Goal: Task Accomplishment & Management: Manage account settings

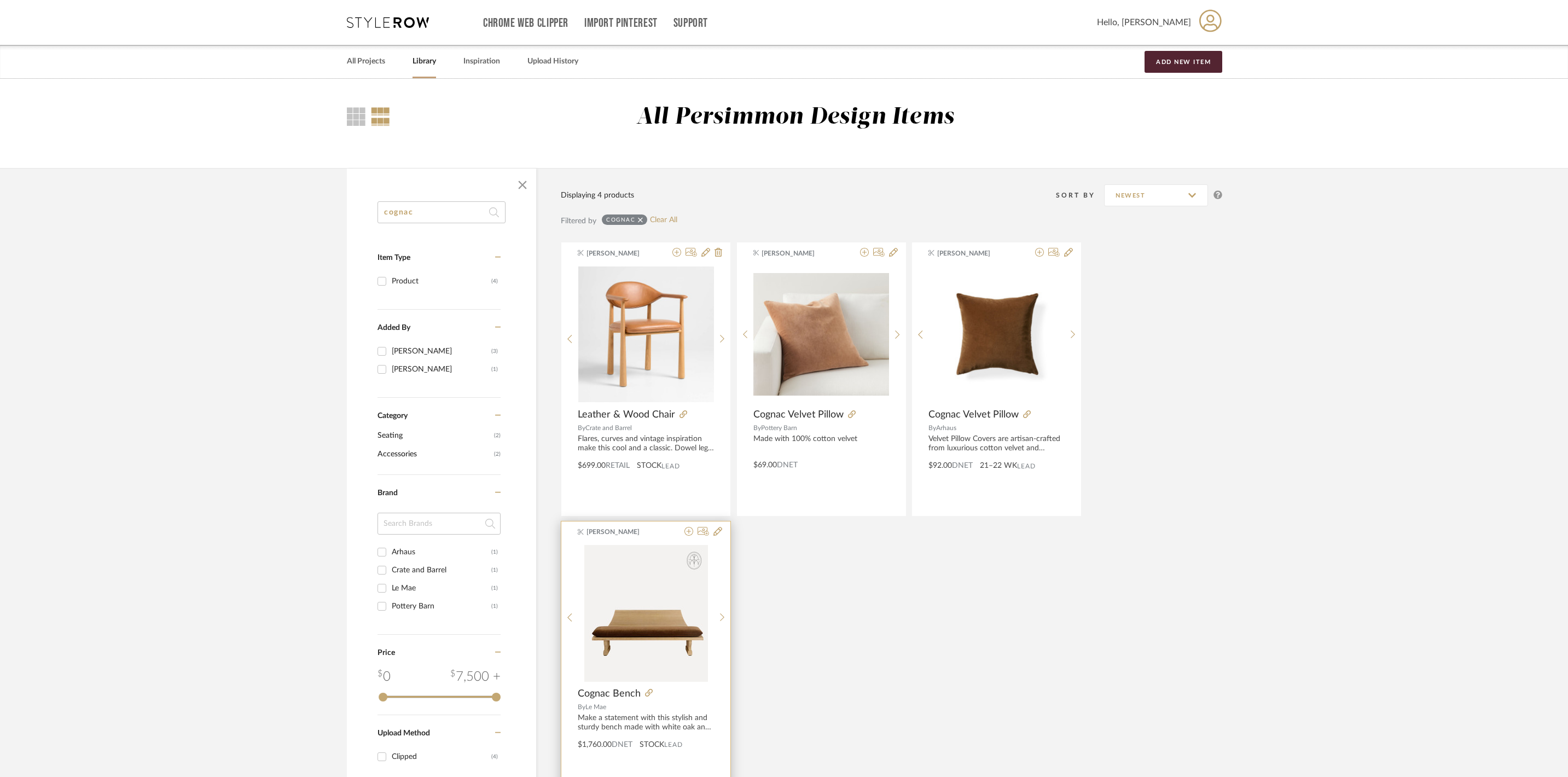
click at [613, 695] on span "Cognac Bench" at bounding box center [609, 693] width 63 height 12
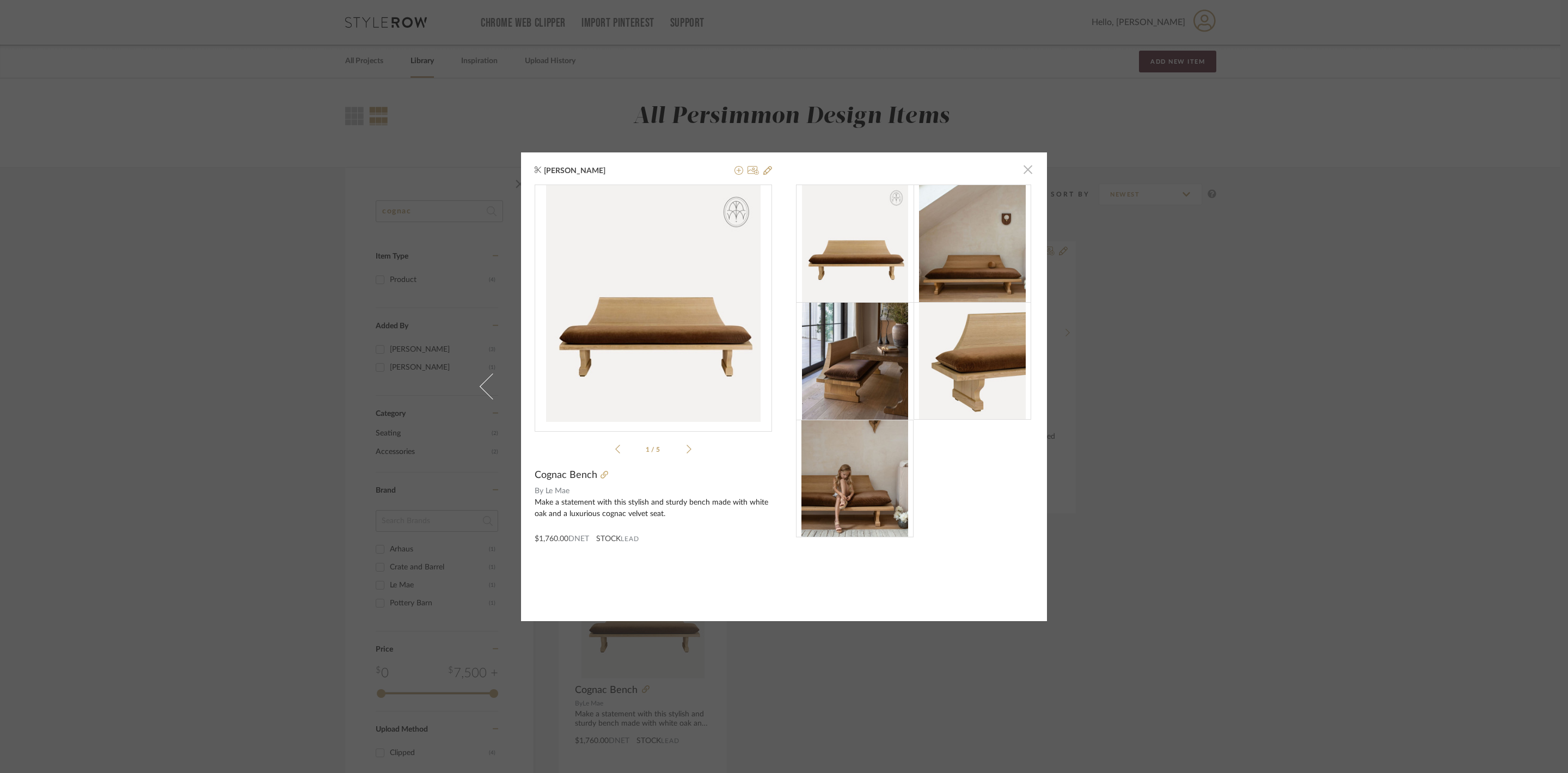
click at [1020, 174] on span "button" at bounding box center [1027, 169] width 22 height 22
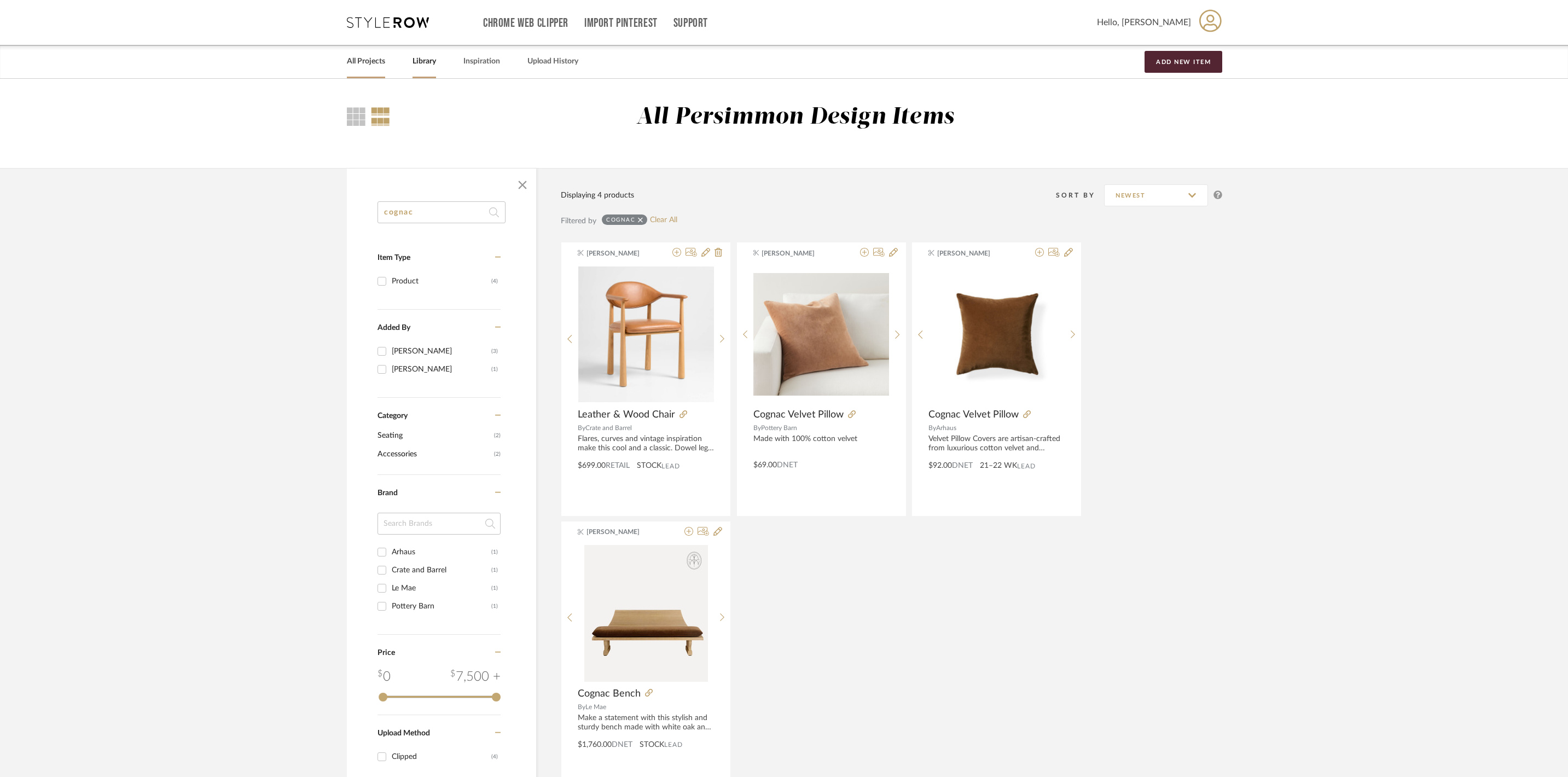
click at [377, 61] on link "All Projects" at bounding box center [366, 62] width 38 height 15
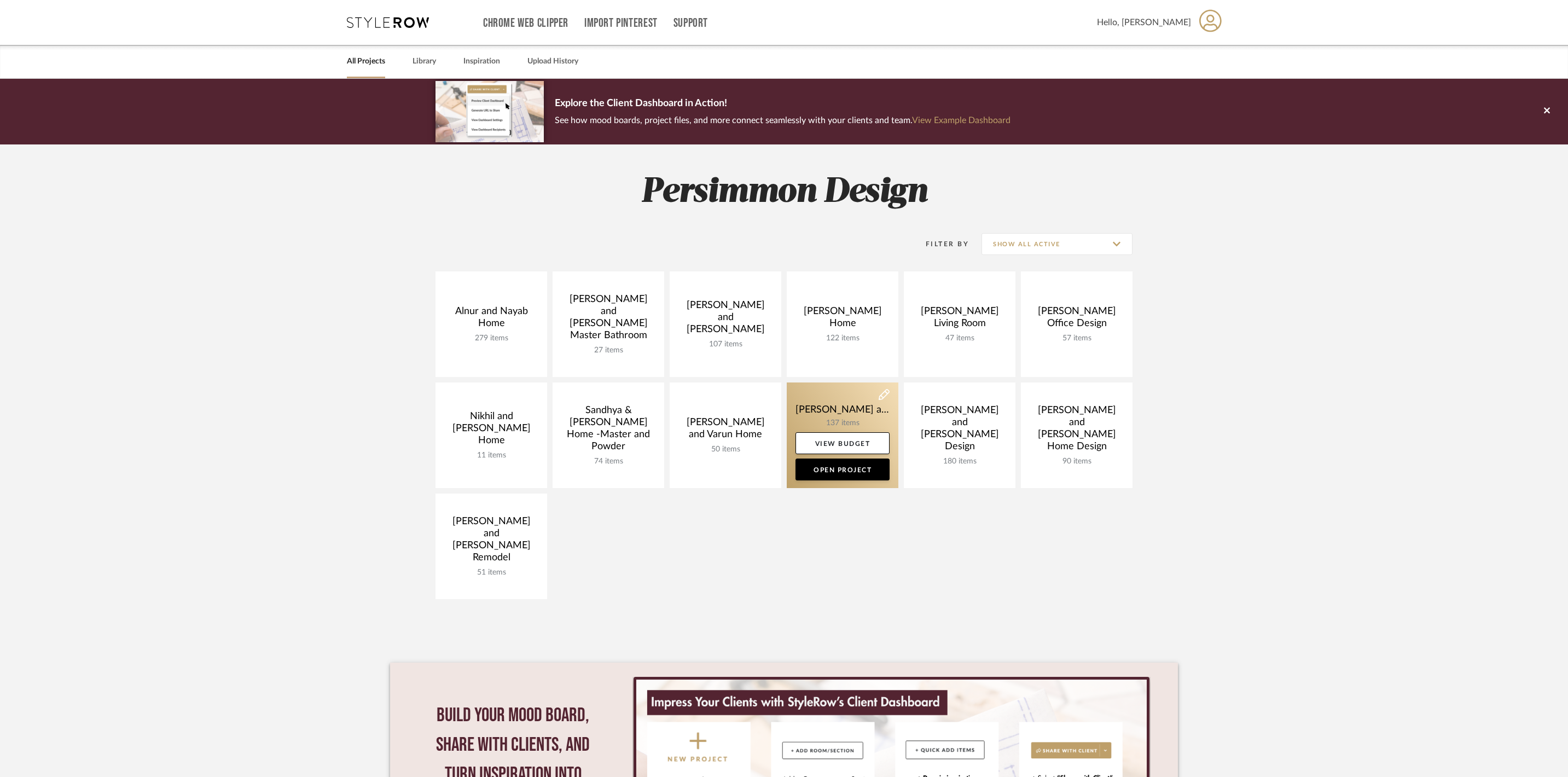
click at [844, 403] on link at bounding box center [842, 435] width 112 height 106
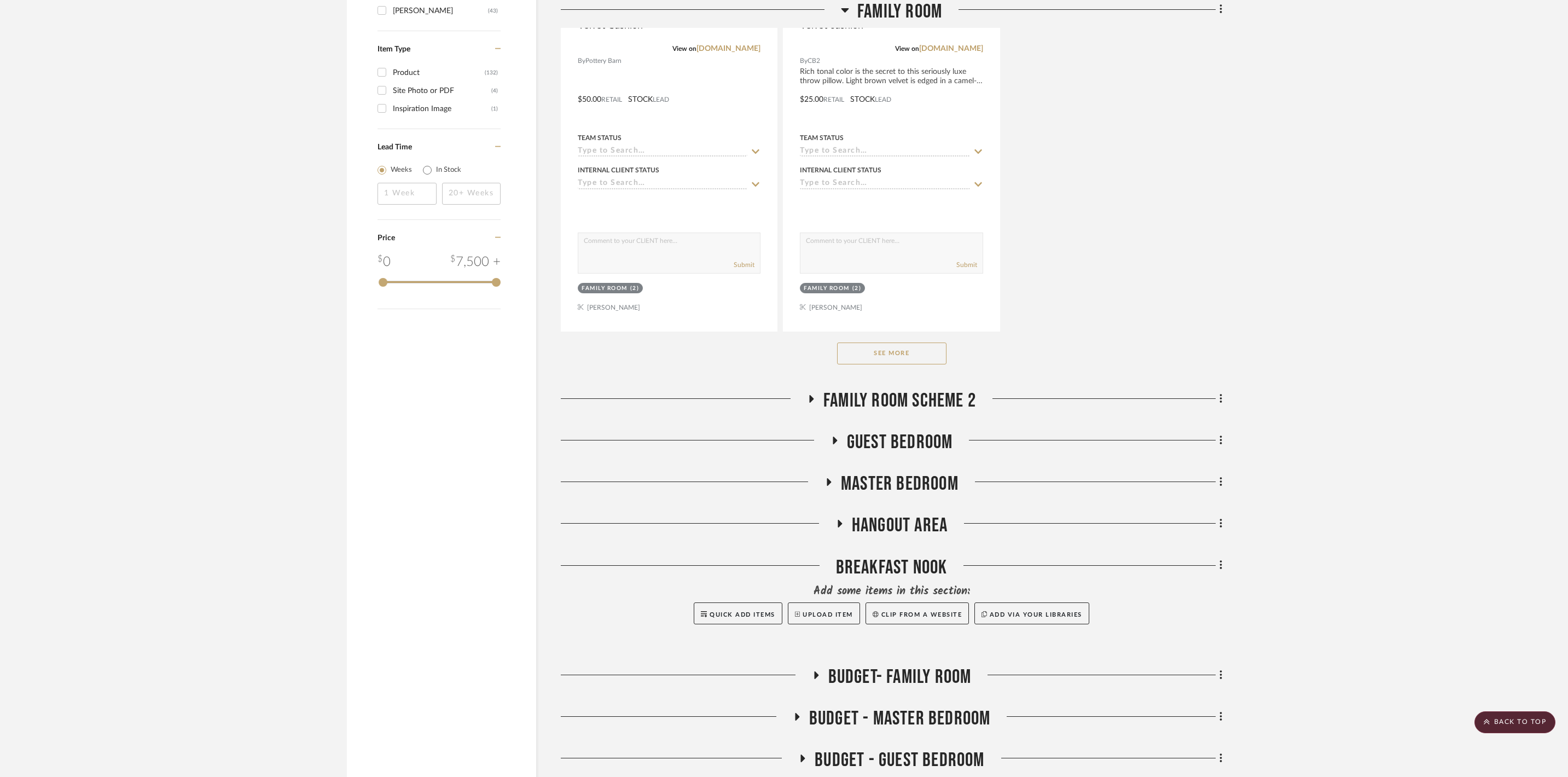
scroll to position [1524, 0]
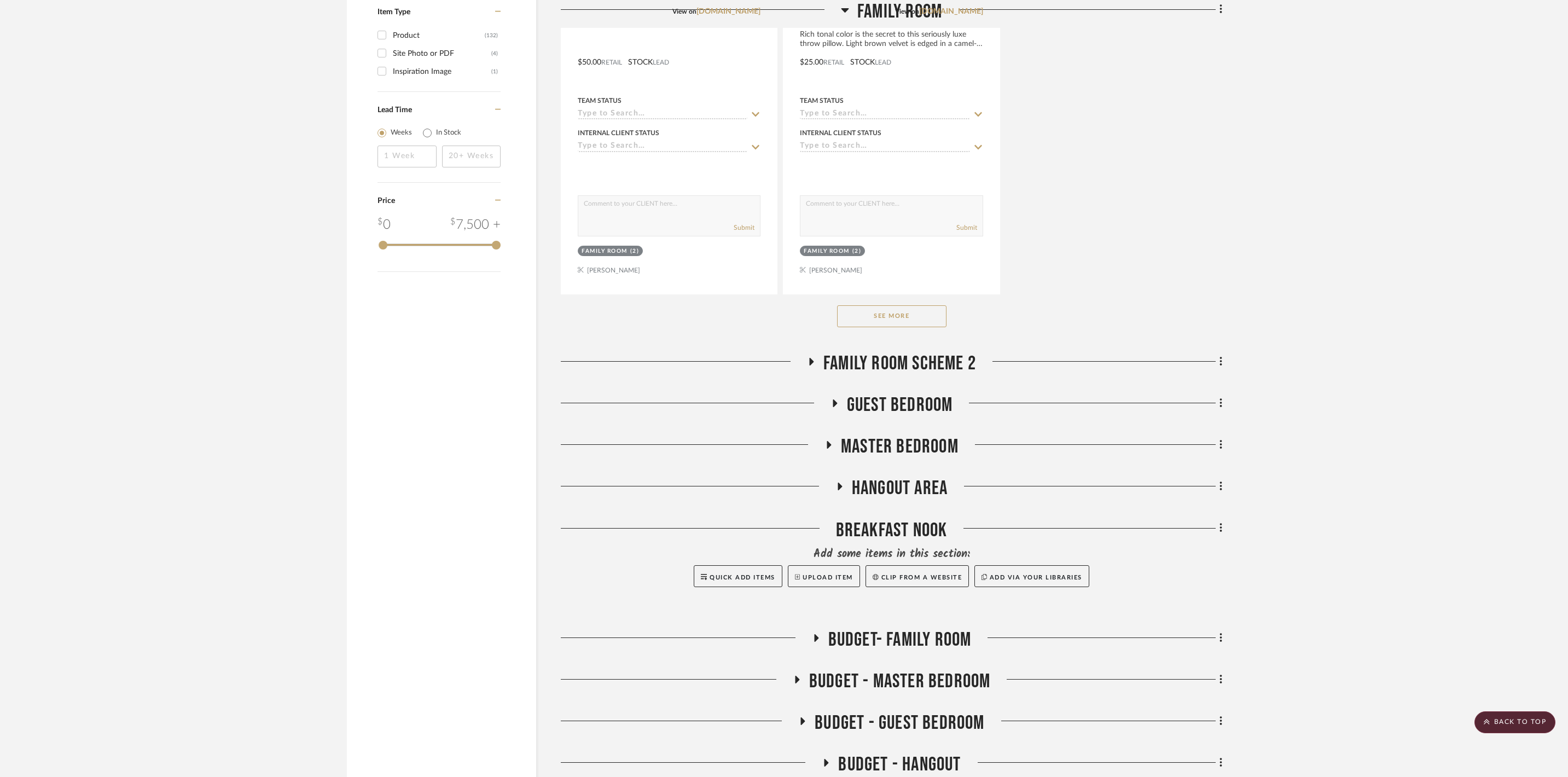
click at [897, 327] on button "See More" at bounding box center [891, 316] width 109 height 22
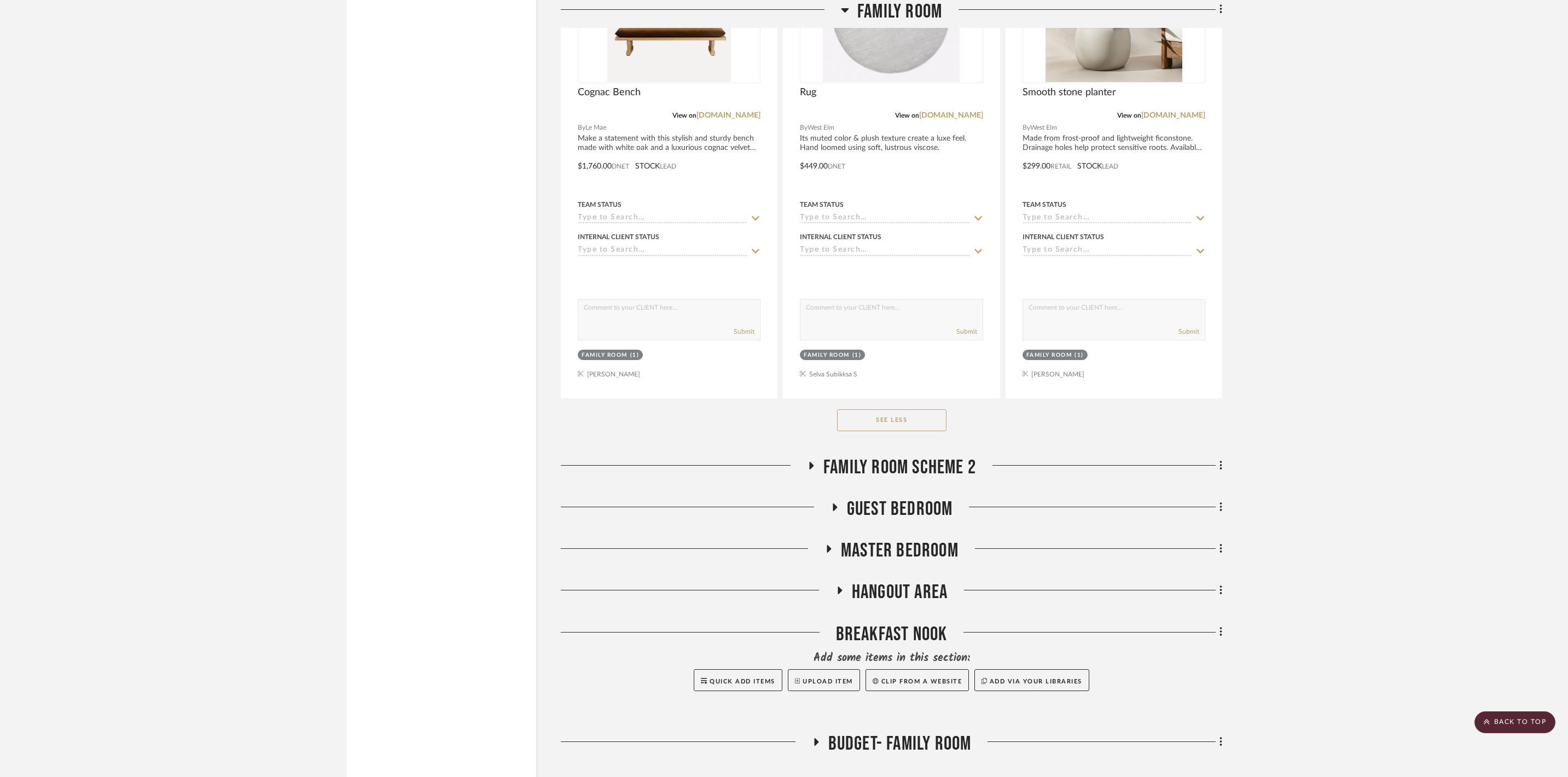
scroll to position [3366, 0]
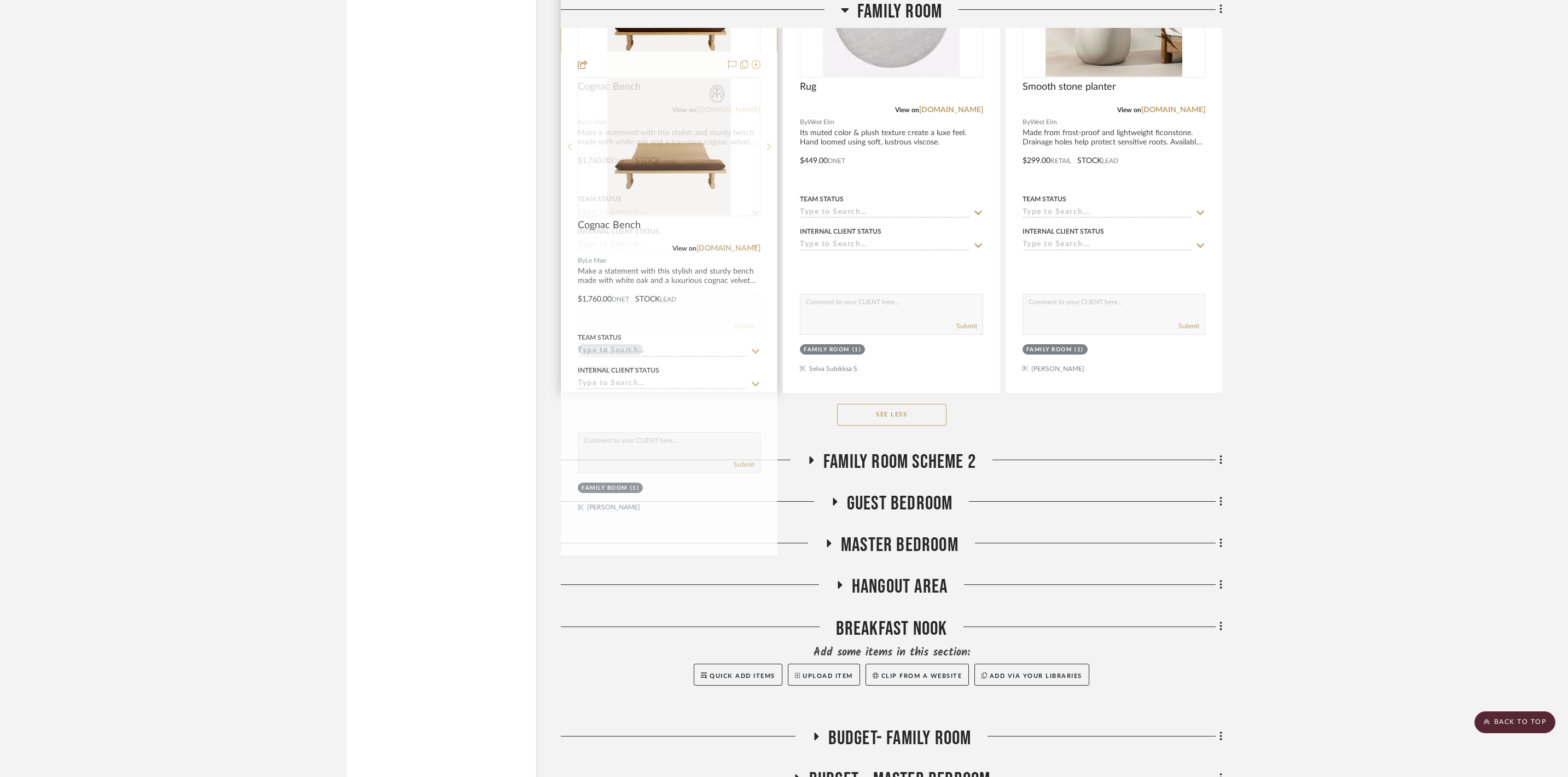
click at [616, 277] on div at bounding box center [669, 153] width 216 height 479
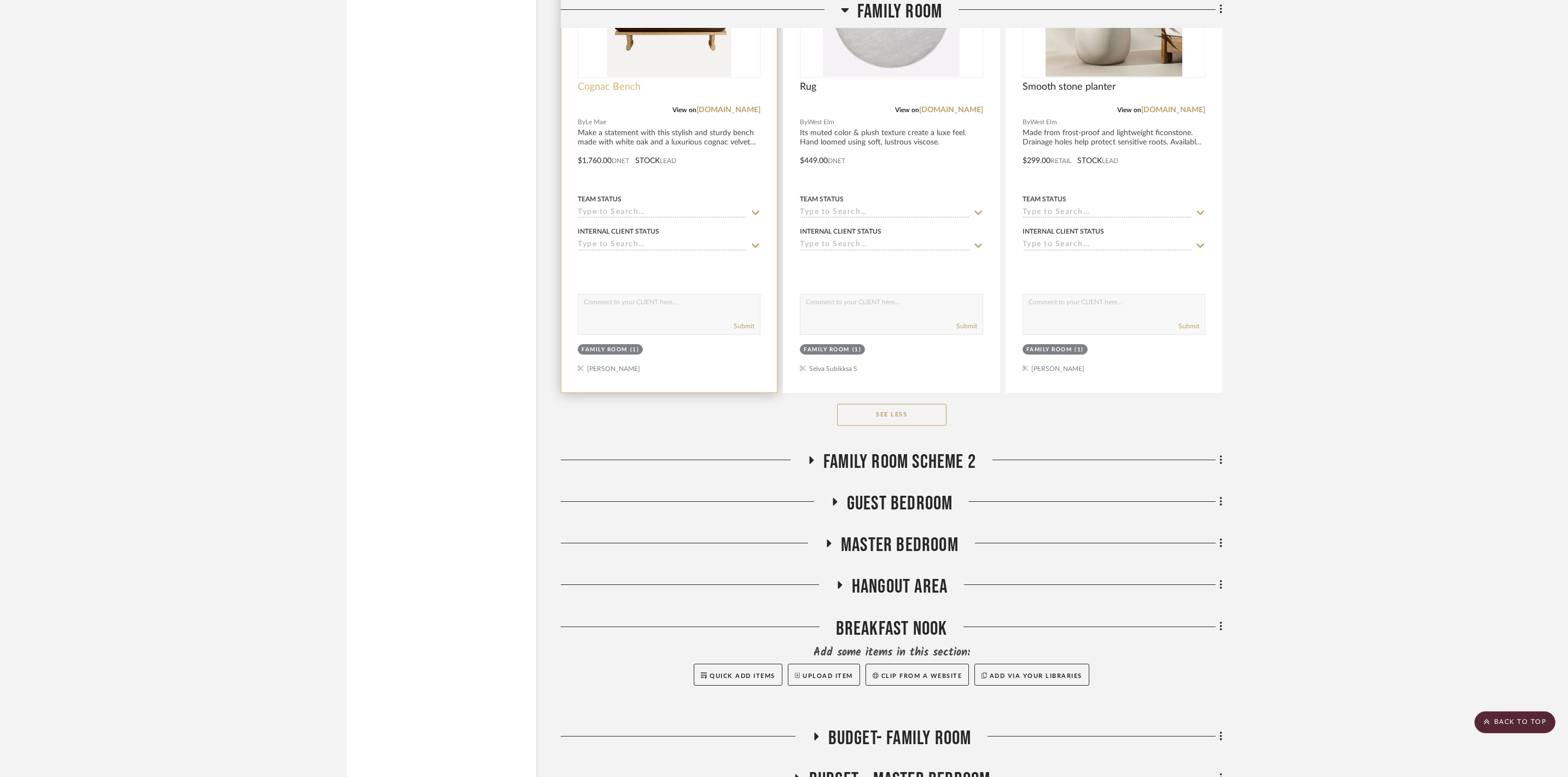
click at [617, 93] on span "Cognac Bench" at bounding box center [609, 87] width 63 height 12
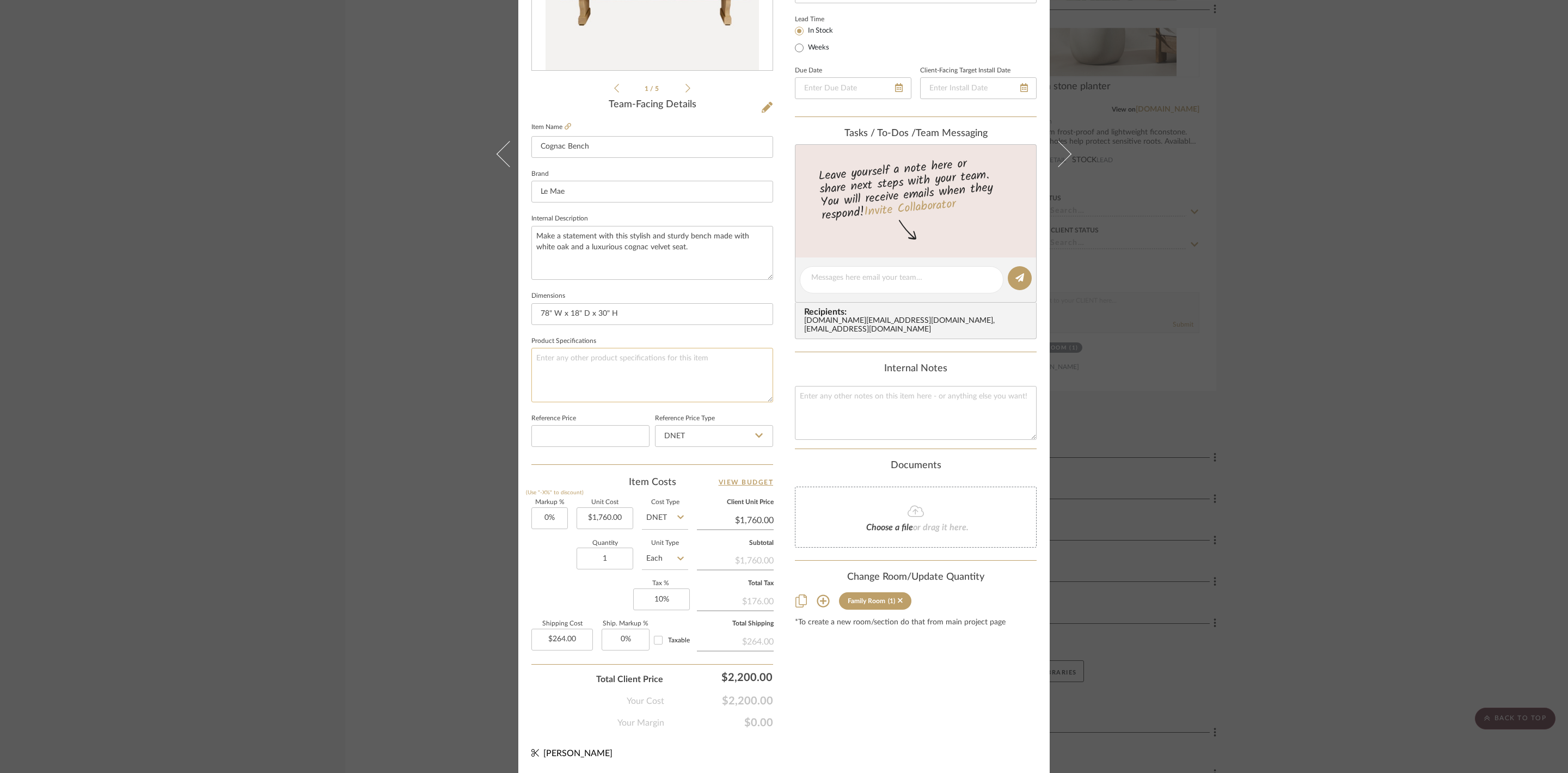
scroll to position [284, 0]
click at [727, 303] on input "78" W x 18" D x 30" H" at bounding box center [652, 314] width 242 height 22
click at [880, 410] on textarea at bounding box center [915, 412] width 242 height 54
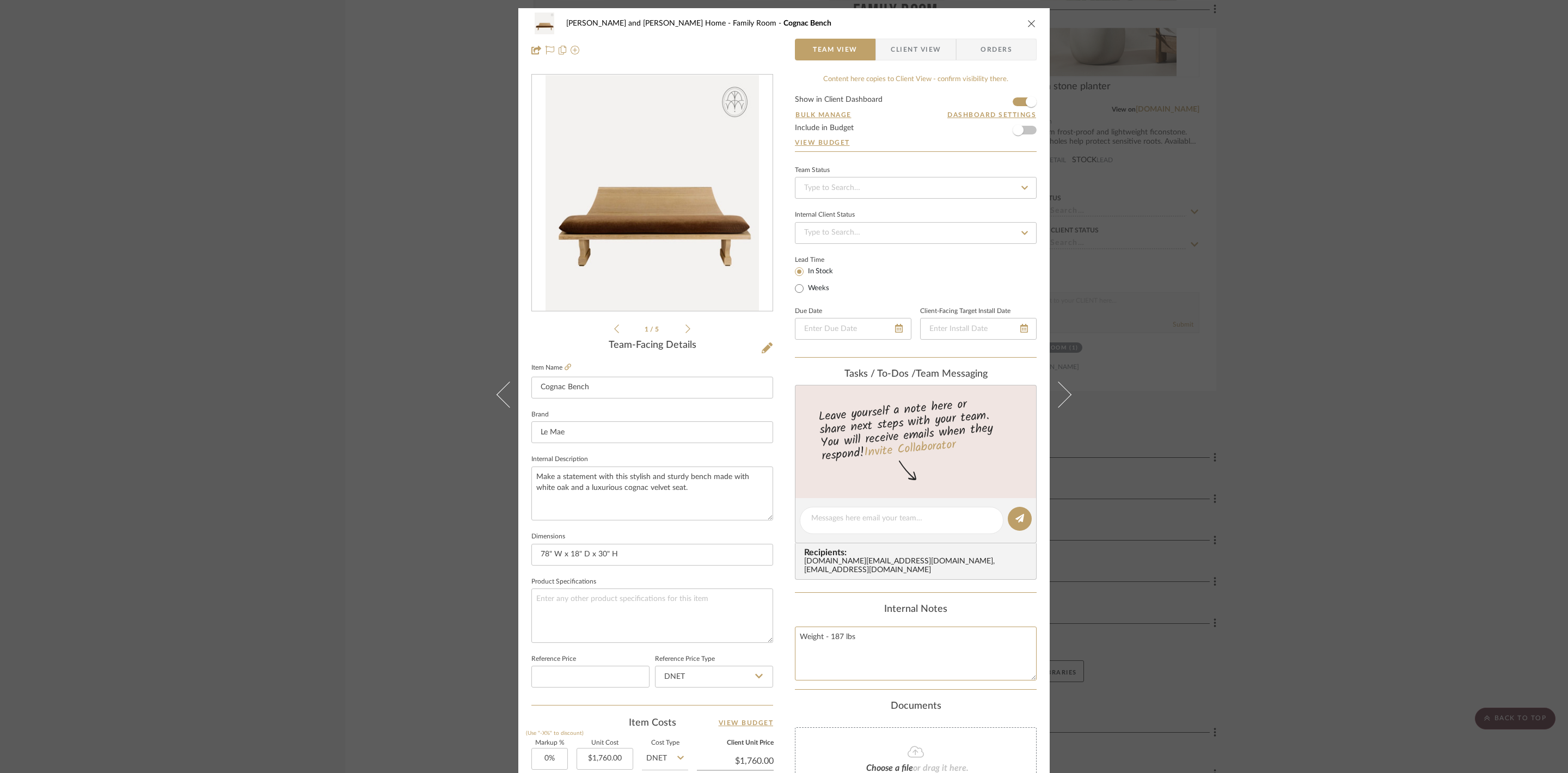
scroll to position [0, 0]
type textarea "Weight - 187 lbs"
click at [1027, 22] on icon "close" at bounding box center [1031, 23] width 9 height 9
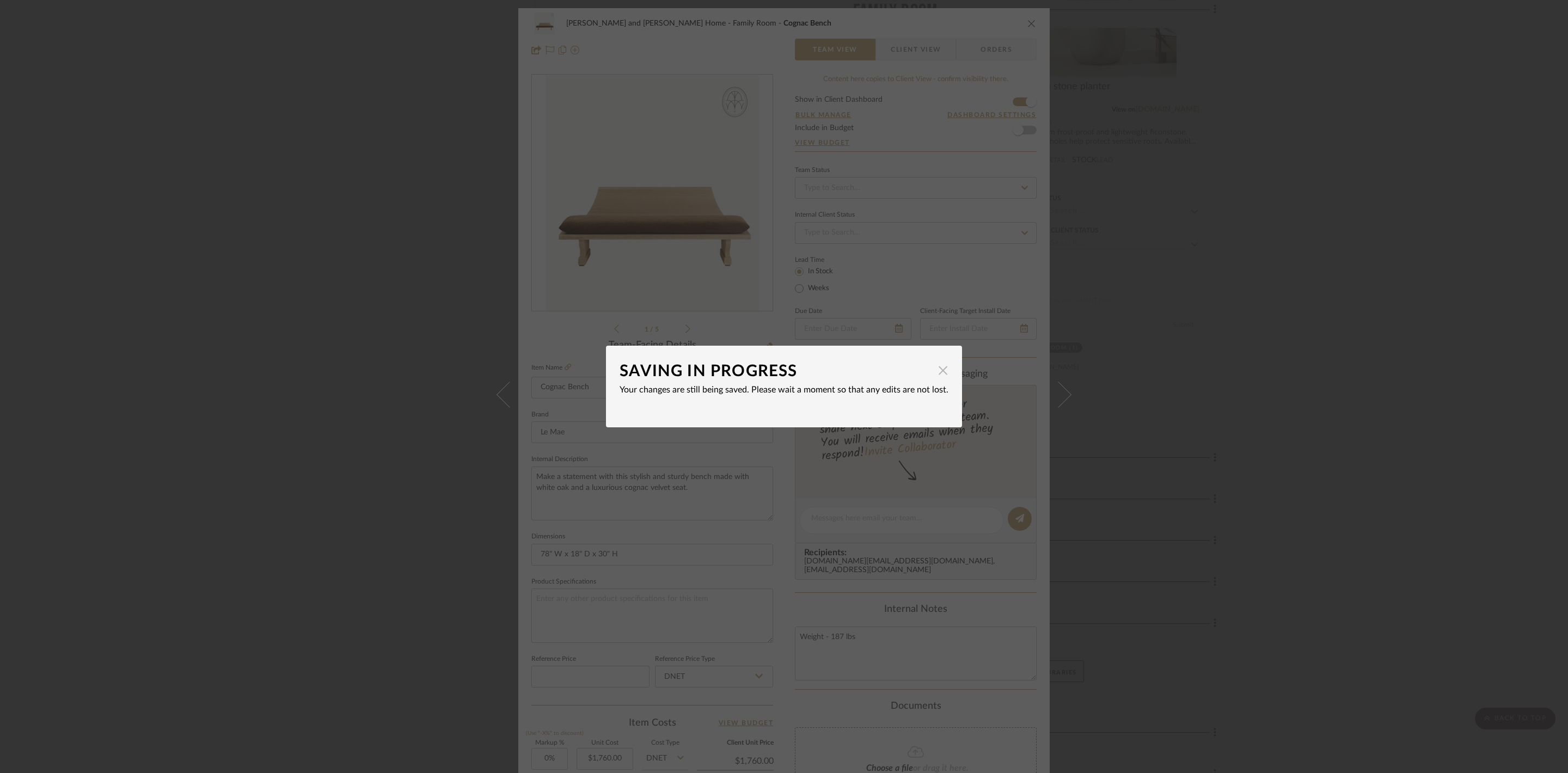
click at [954, 367] on span "button" at bounding box center [943, 370] width 22 height 22
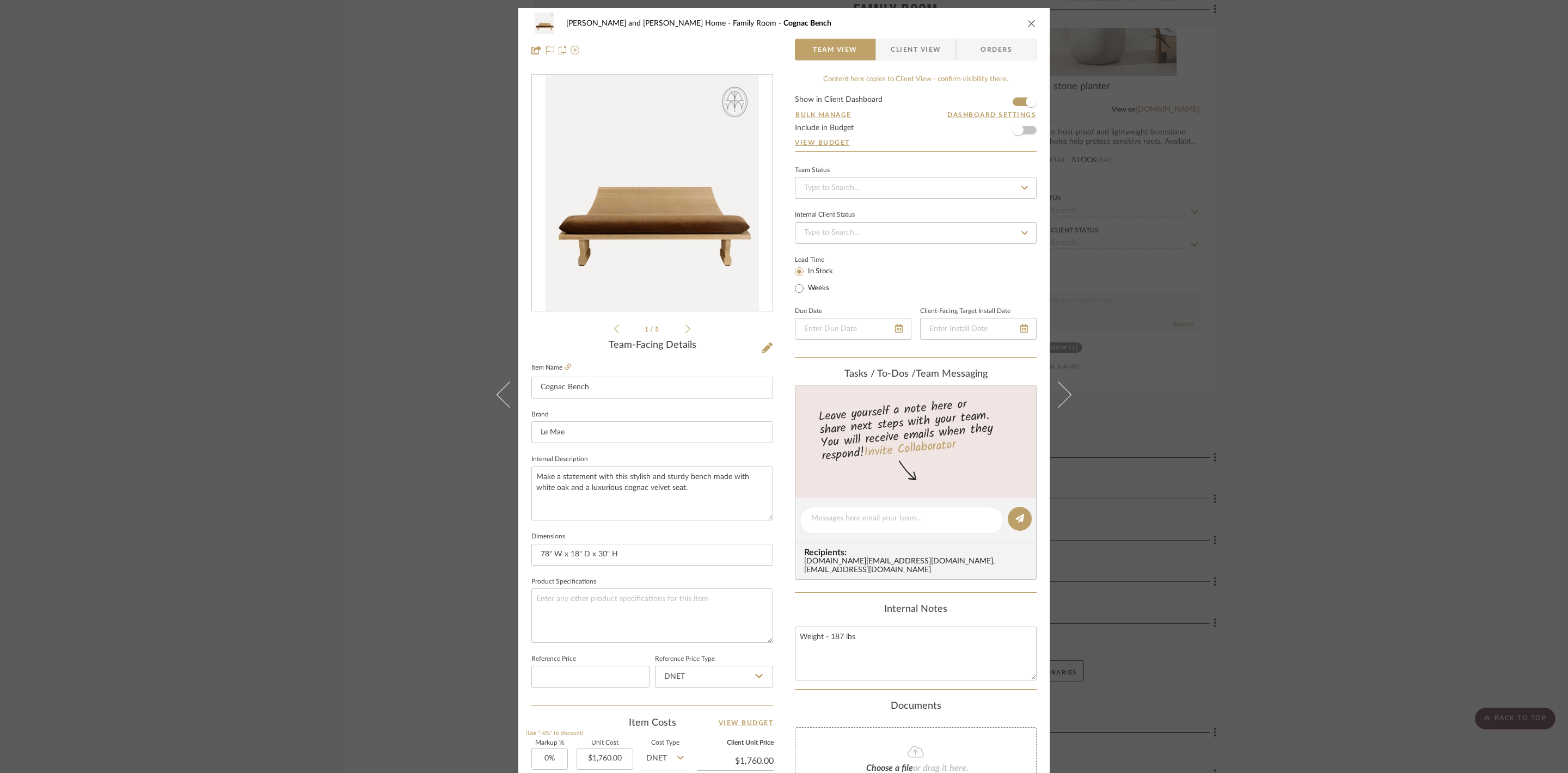
click at [1329, 64] on div "[PERSON_NAME] and [PERSON_NAME] Home Family Room Cognac Bench Team View Client …" at bounding box center [784, 386] width 1568 height 773
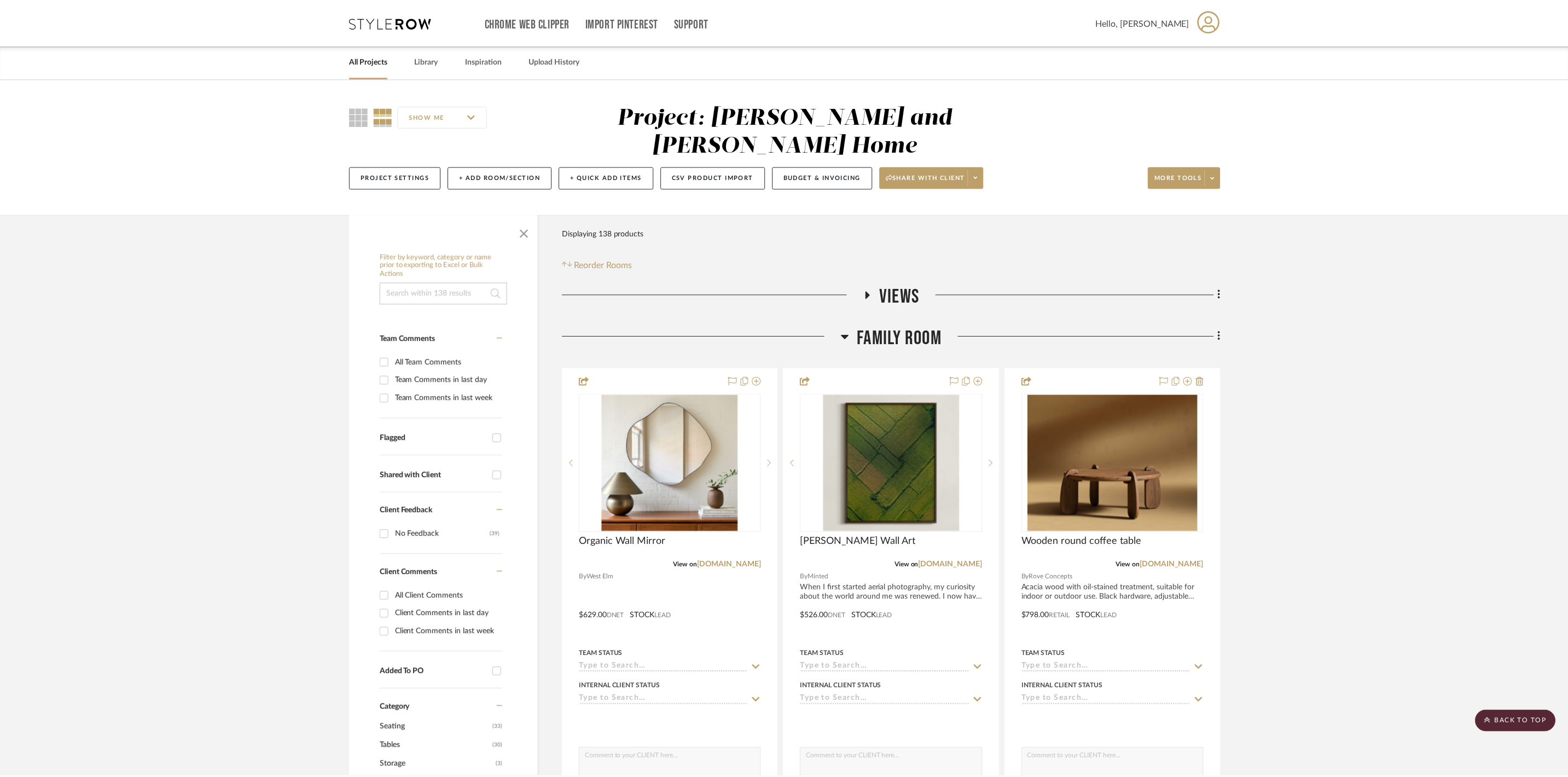
scroll to position [3366, 0]
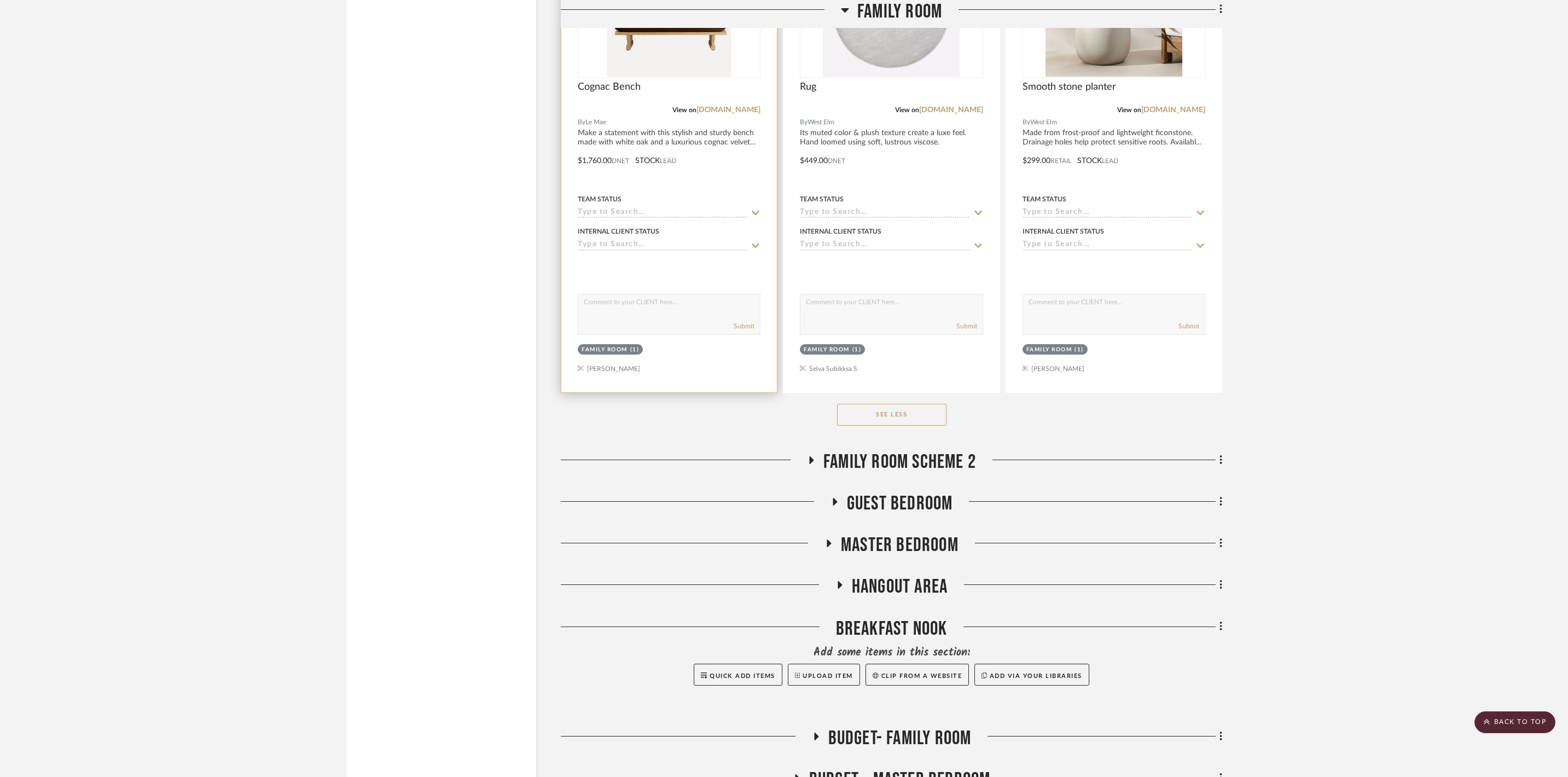
click at [700, 315] on div at bounding box center [669, 153] width 216 height 479
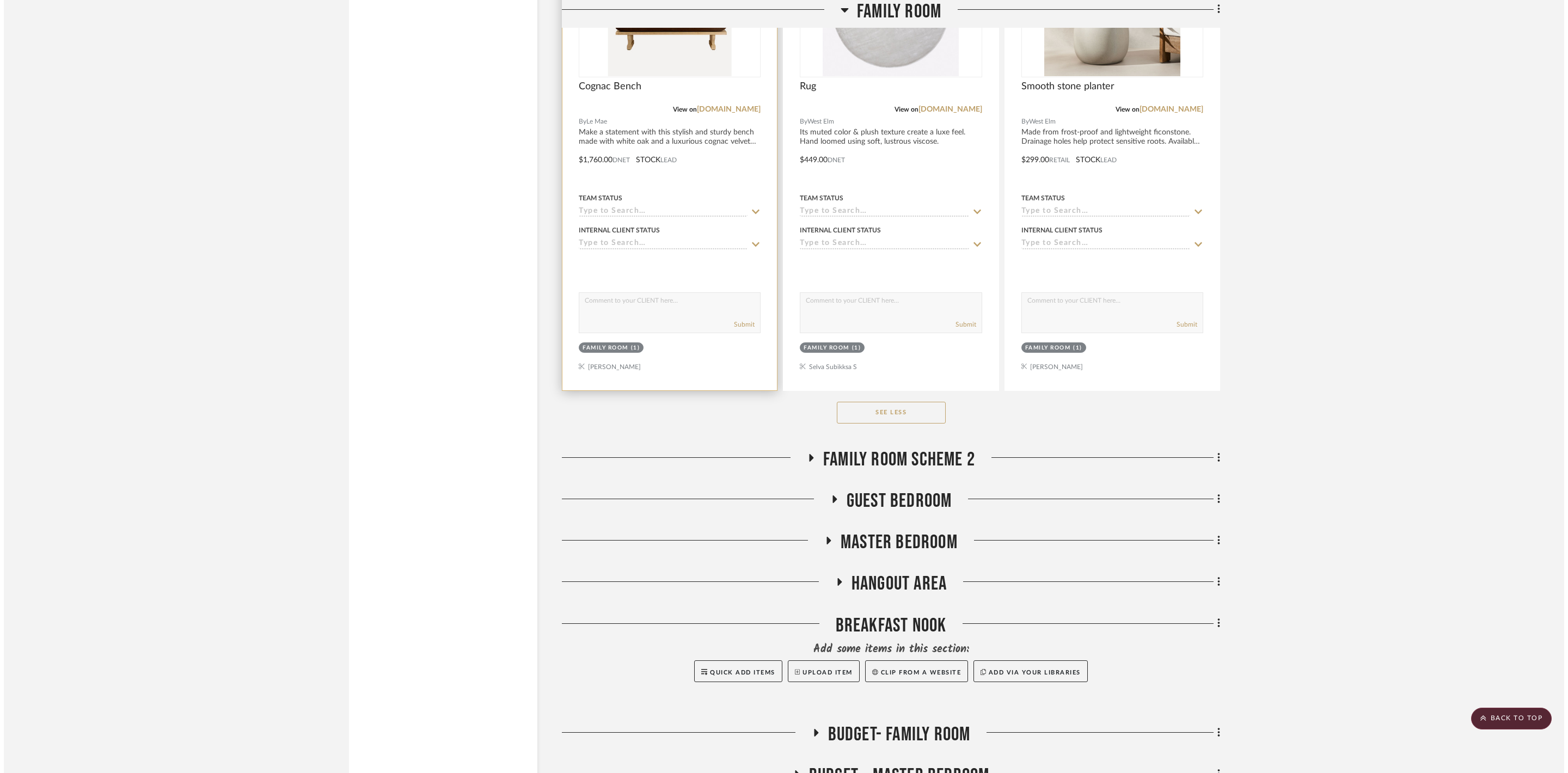
scroll to position [0, 0]
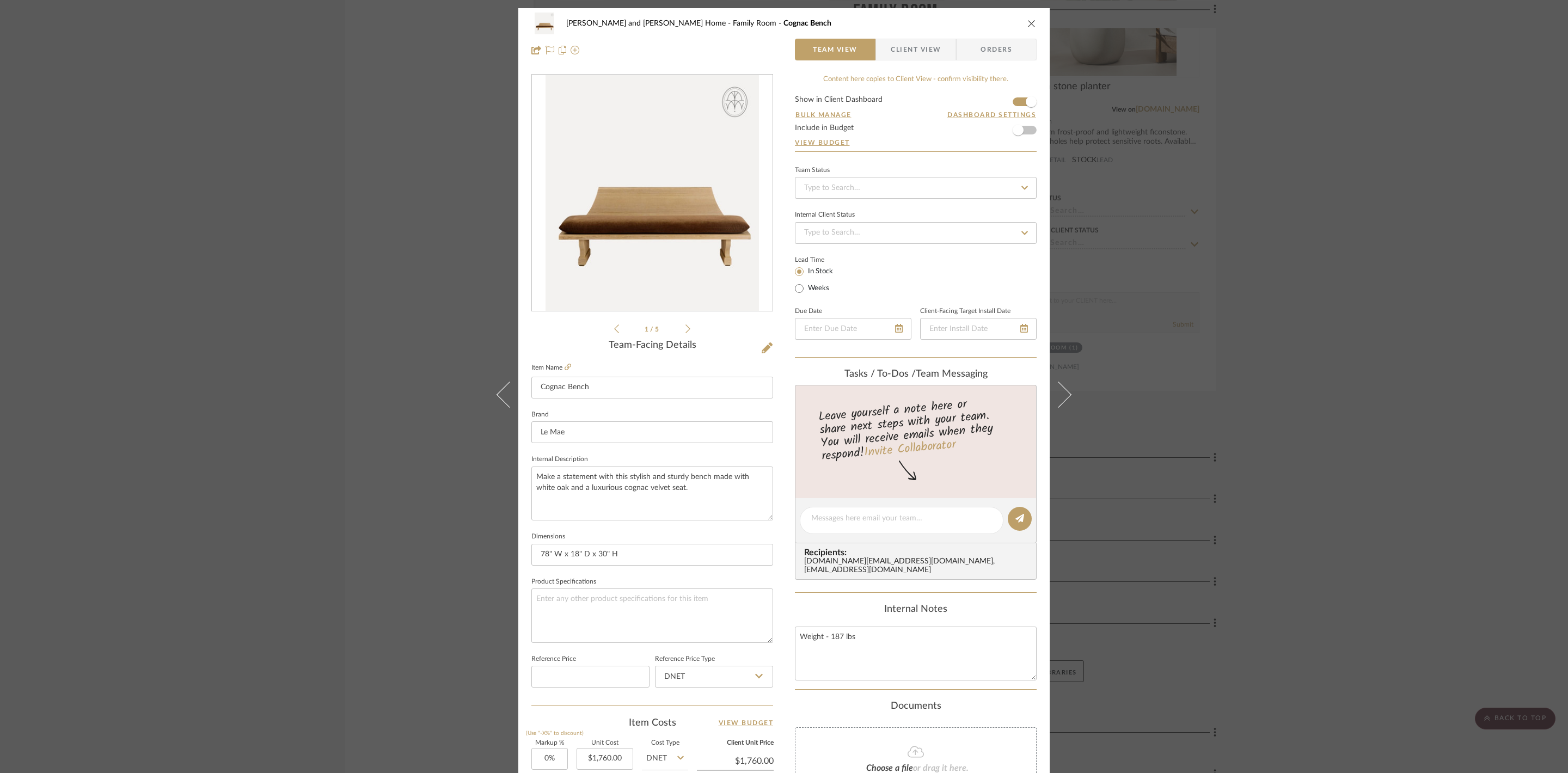
click at [415, 221] on div "[PERSON_NAME] and [PERSON_NAME] Home Family Room Cognac Bench Team View Client …" at bounding box center [784, 386] width 1568 height 773
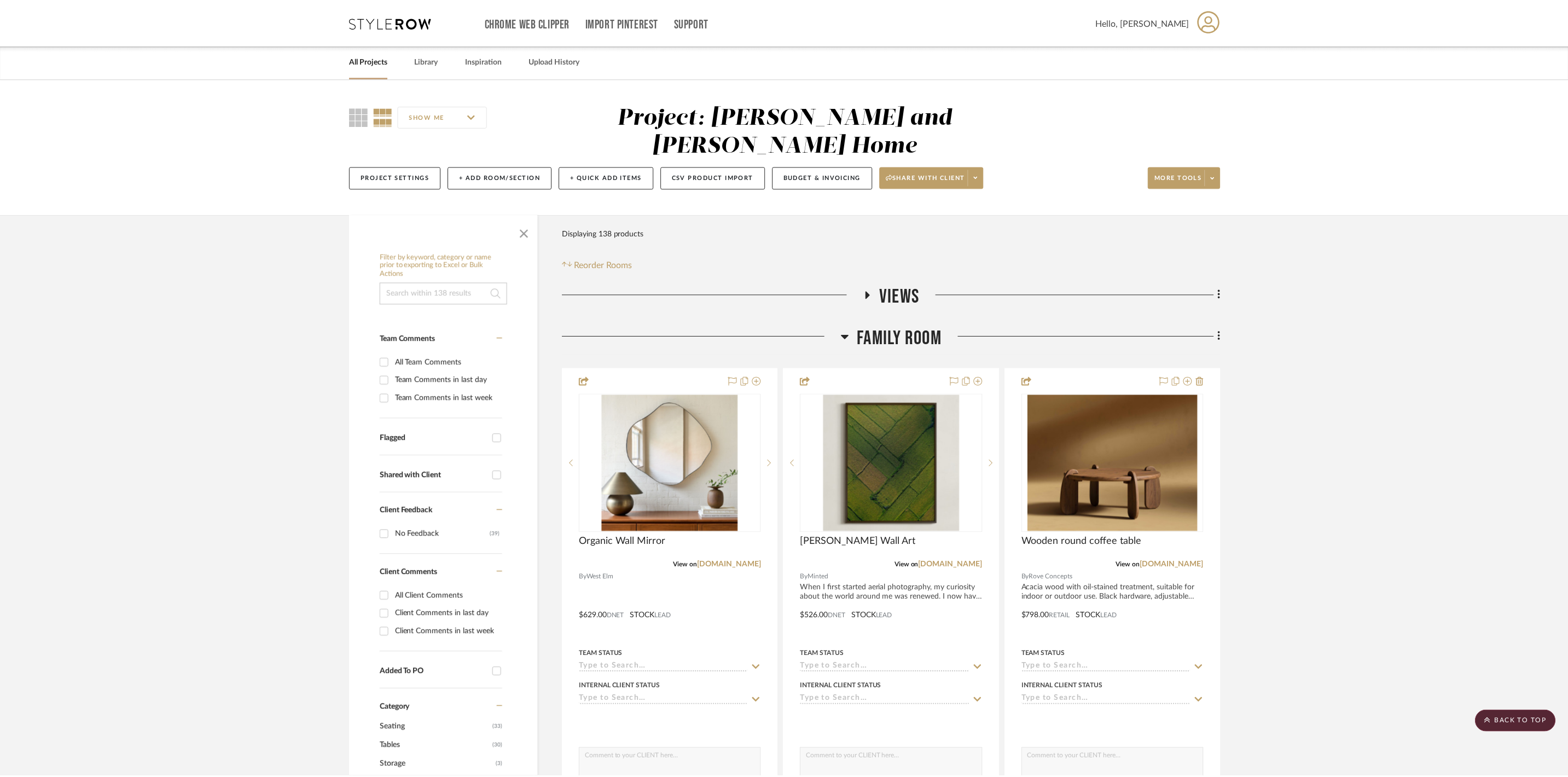
scroll to position [3366, 0]
